Goal: Information Seeking & Learning: Learn about a topic

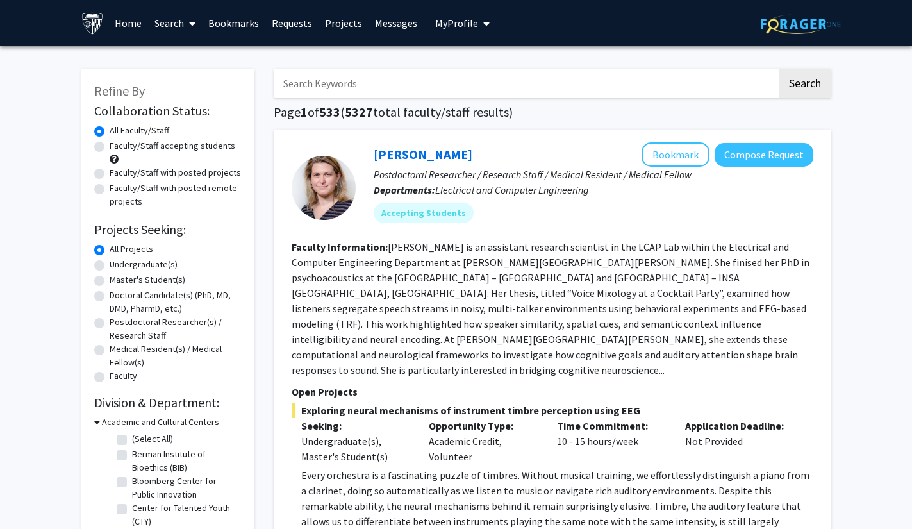
click at [473, 85] on input "Search Keywords" at bounding box center [525, 83] width 503 height 29
type input "sofou"
click at [779, 69] on button "Search" at bounding box center [805, 83] width 53 height 29
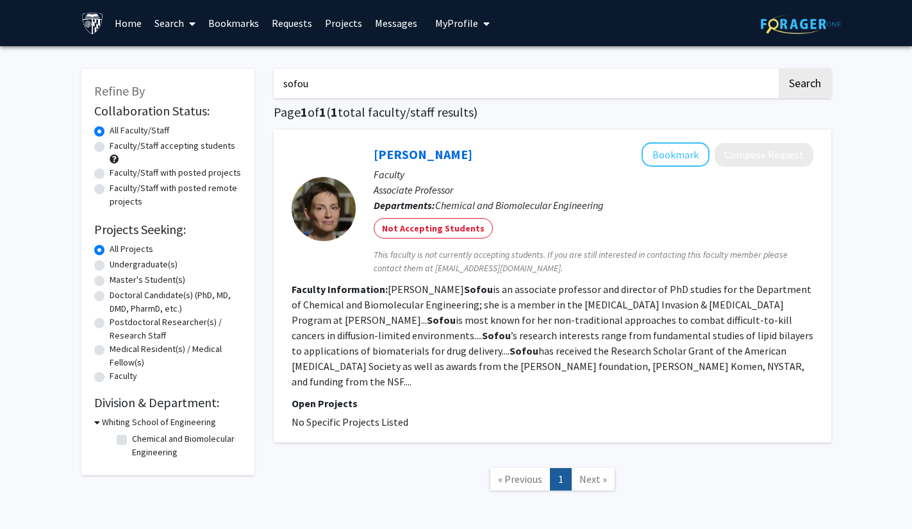
click at [499, 360] on fg-read-more "[PERSON_NAME] is an associate professor and director of PhD studies for the Dep…" at bounding box center [553, 335] width 522 height 105
click at [413, 151] on link "[PERSON_NAME]" at bounding box center [423, 154] width 99 height 16
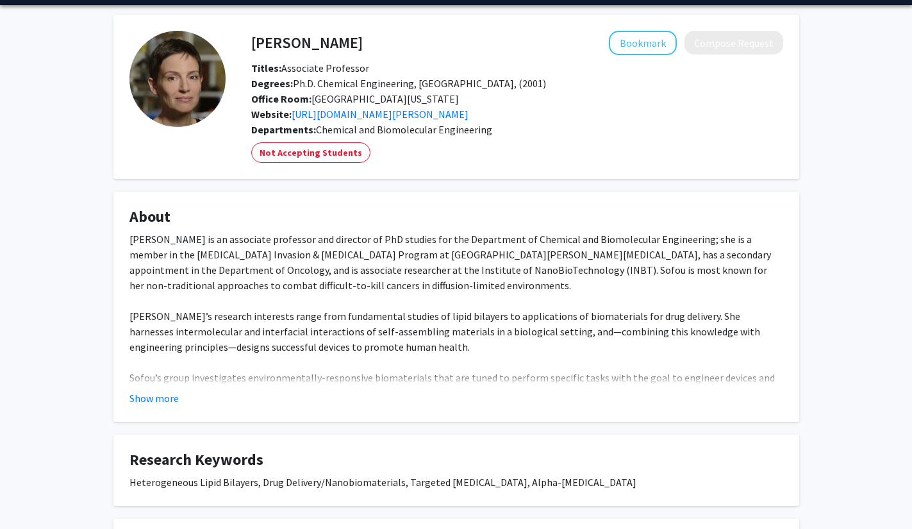
scroll to position [43, 0]
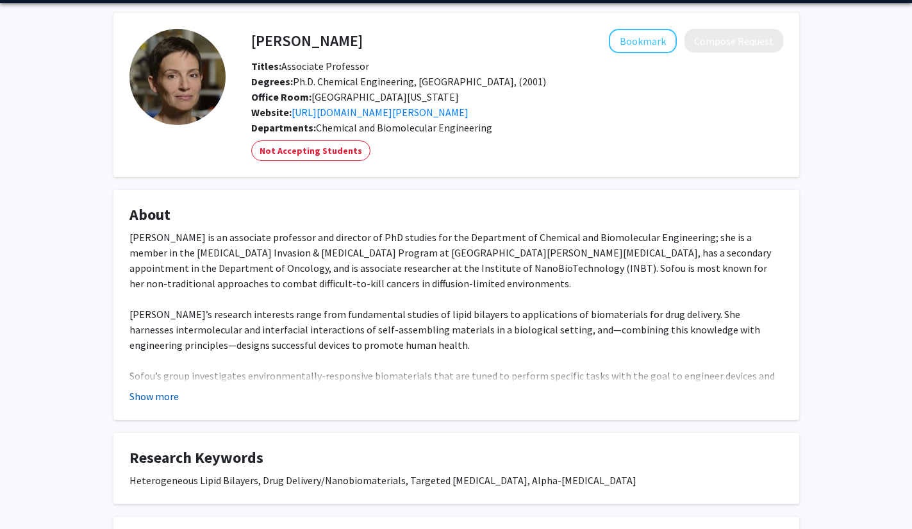
click at [162, 391] on button "Show more" at bounding box center [153, 395] width 49 height 15
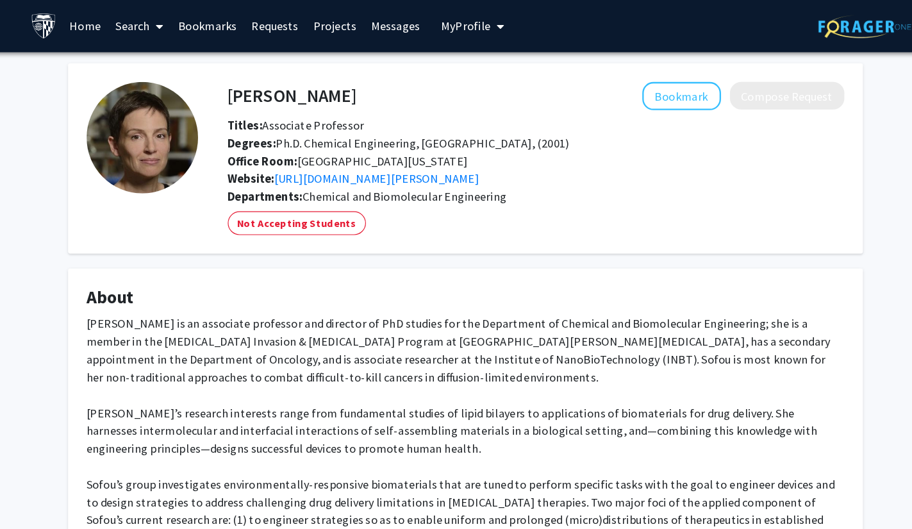
scroll to position [0, 0]
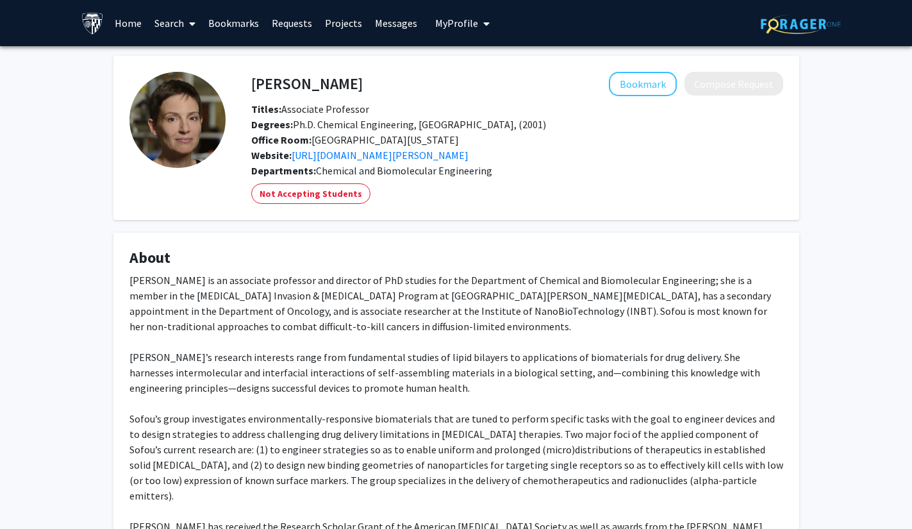
click at [190, 24] on icon at bounding box center [192, 24] width 6 height 10
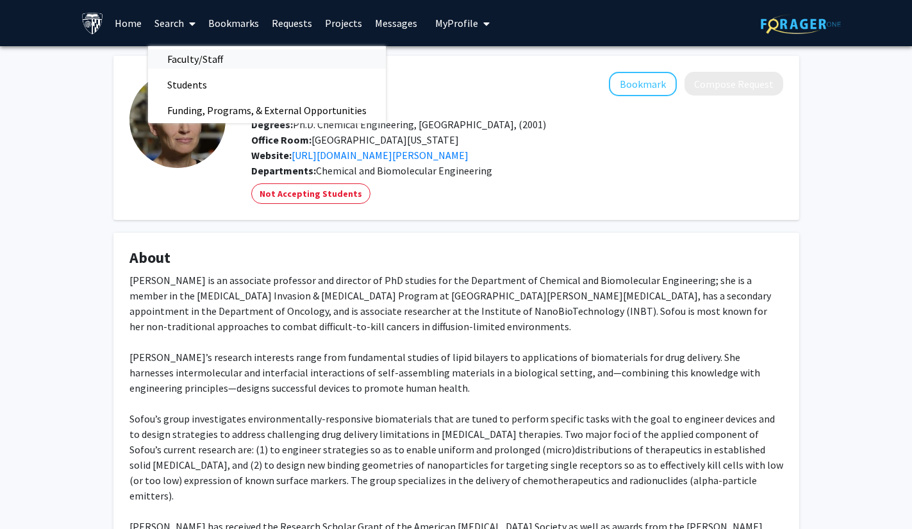
click at [186, 55] on span "Faculty/Staff" at bounding box center [195, 59] width 94 height 26
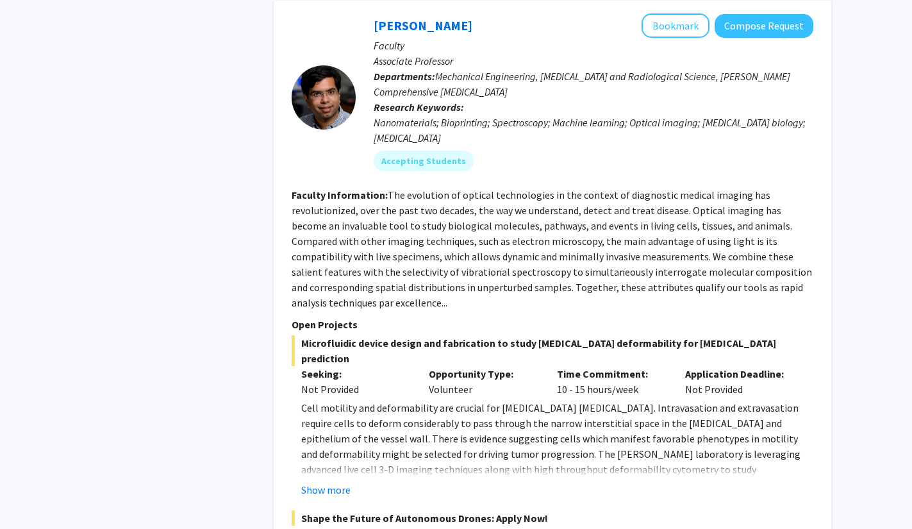
scroll to position [6572, 0]
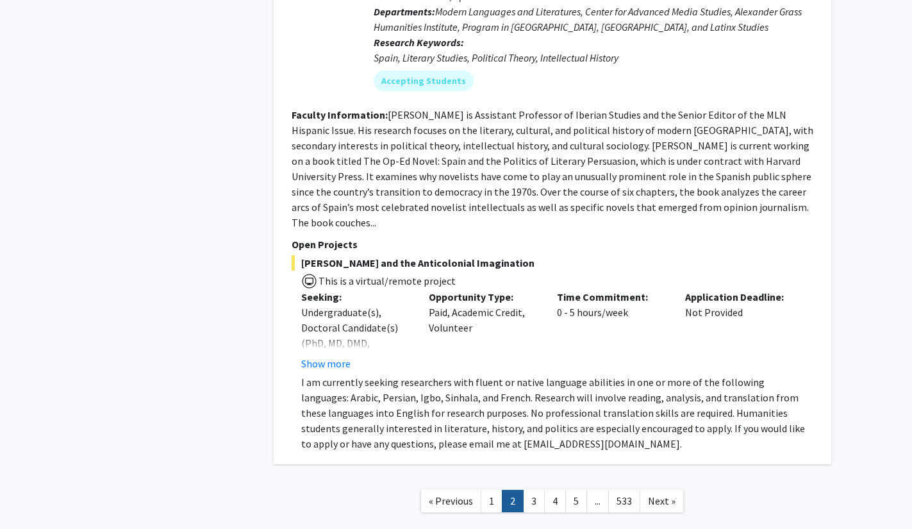
scroll to position [4753, 0]
click at [537, 490] on link "3" at bounding box center [534, 501] width 22 height 22
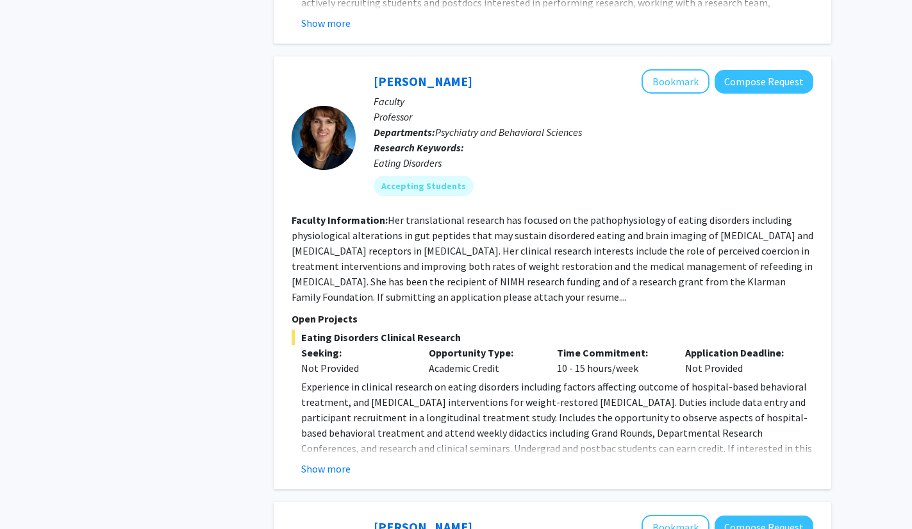
scroll to position [1069, 0]
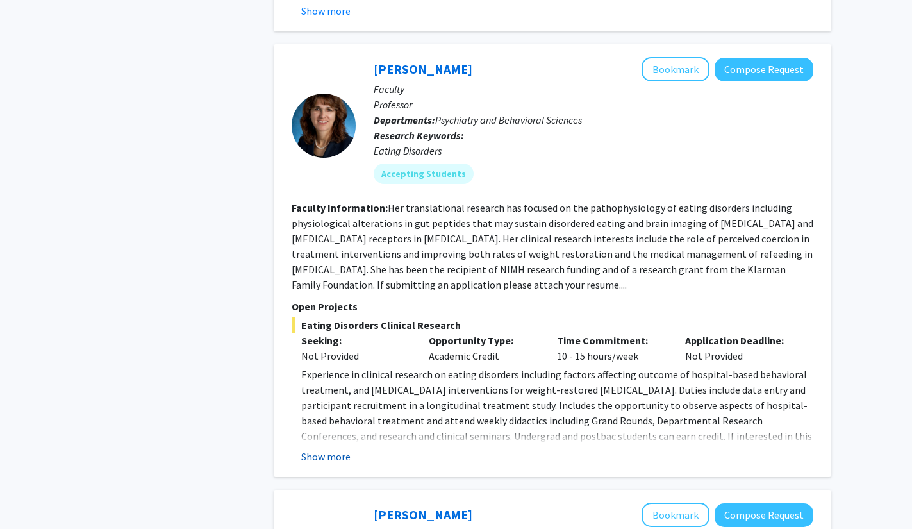
click at [344, 449] on button "Show more" at bounding box center [325, 456] width 49 height 15
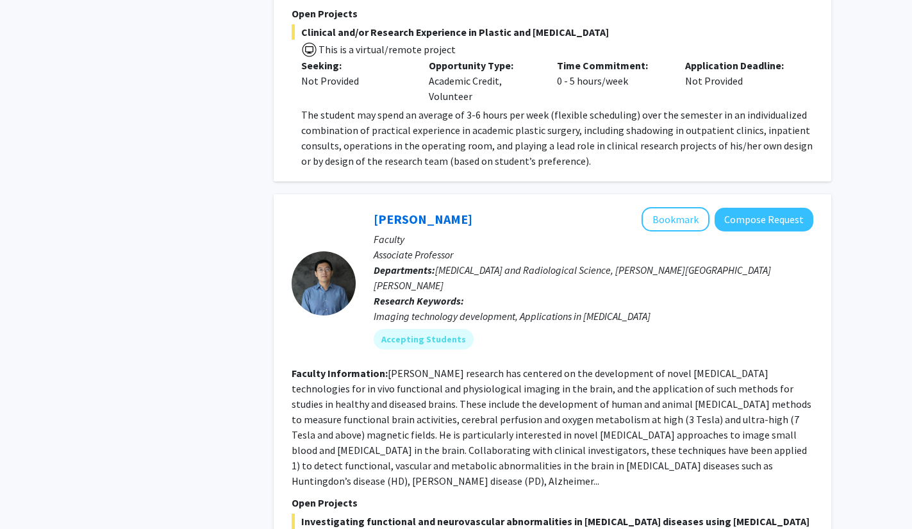
scroll to position [4447, 0]
